Goal: Task Accomplishment & Management: Manage account settings

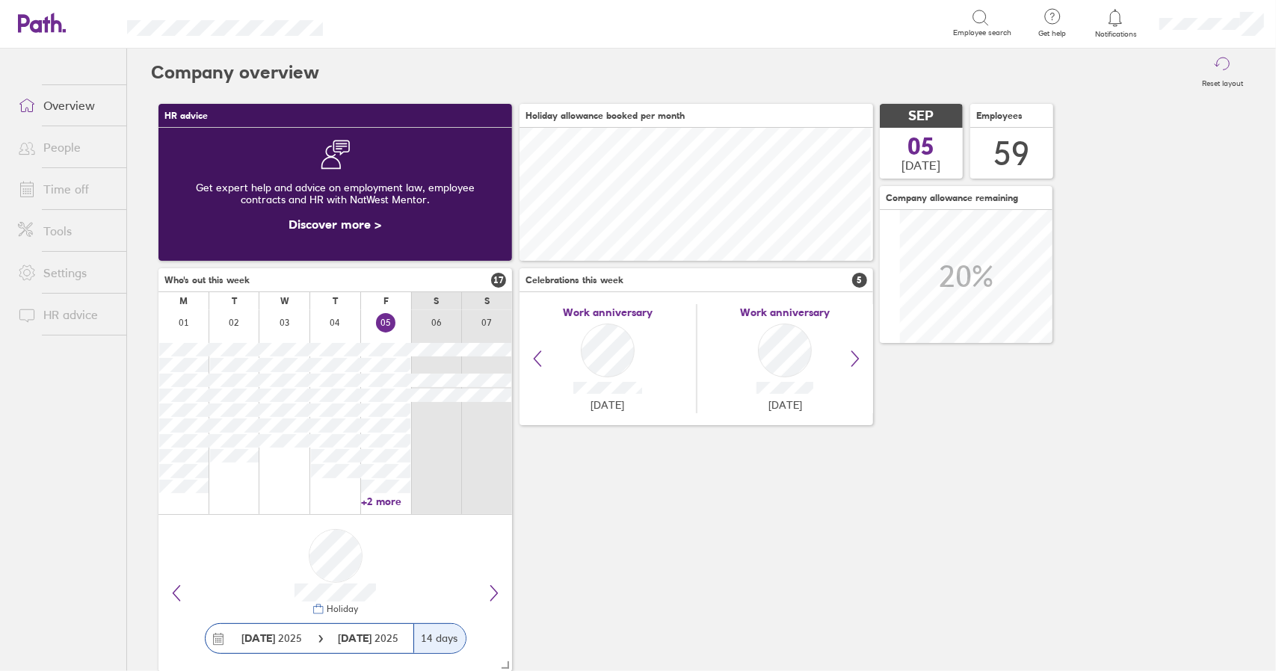
scroll to position [133, 353]
click at [80, 188] on link "Time off" at bounding box center [66, 189] width 120 height 30
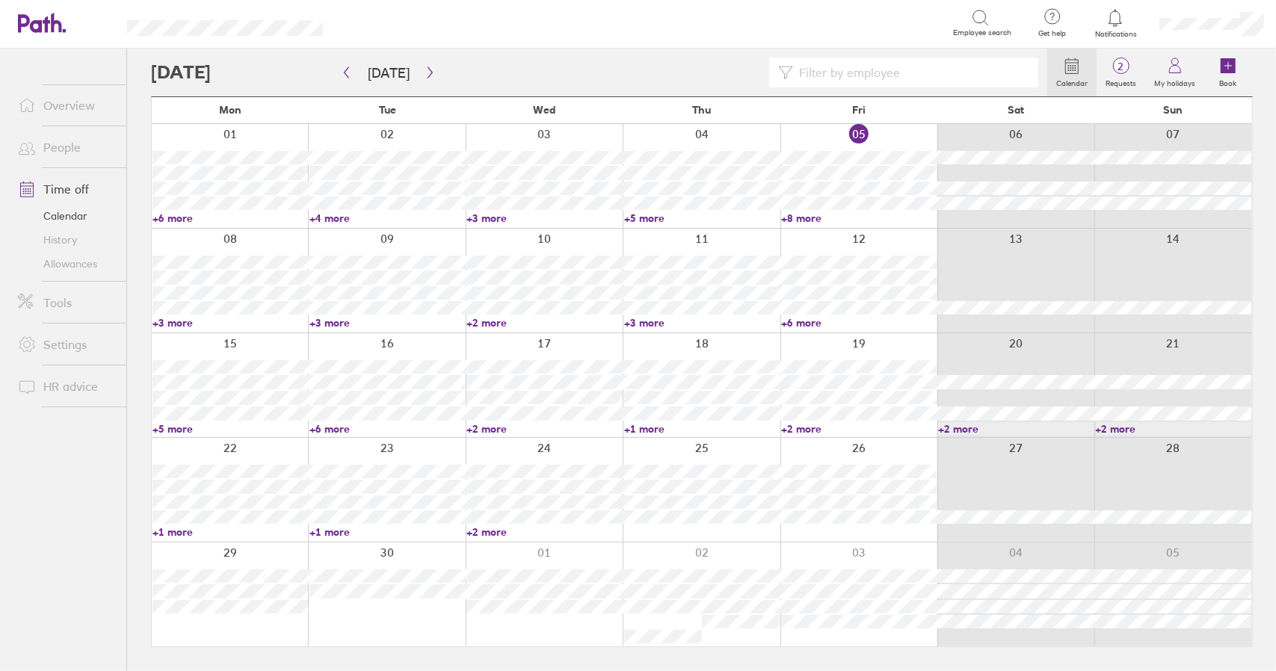
click at [60, 188] on link "Time off" at bounding box center [66, 189] width 120 height 30
click at [175, 430] on link "+5 more" at bounding box center [229, 428] width 155 height 13
